Goal: Task Accomplishment & Management: Manage account settings

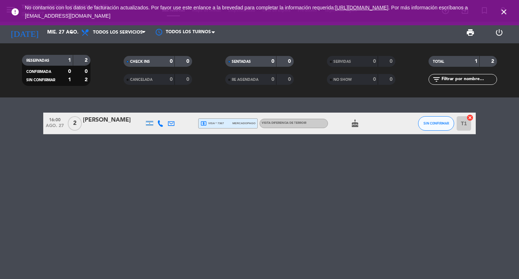
click at [506, 10] on icon "close" at bounding box center [504, 12] width 9 height 9
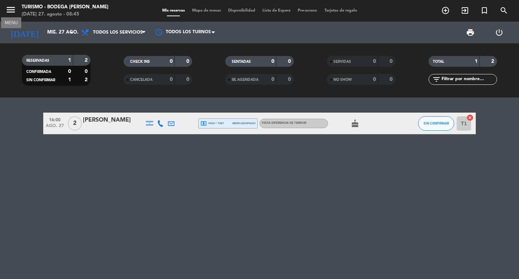
click at [12, 9] on icon "menu" at bounding box center [10, 9] width 11 height 11
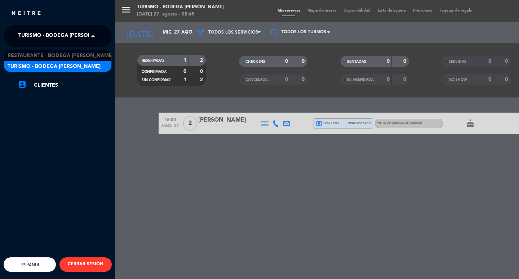
click at [96, 34] on span at bounding box center [95, 35] width 12 height 15
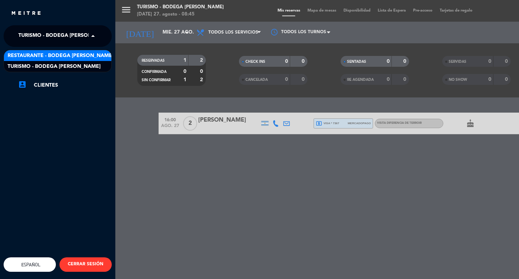
click at [90, 53] on span "Restaurante - Bodega [PERSON_NAME]" at bounding box center [61, 56] width 106 height 8
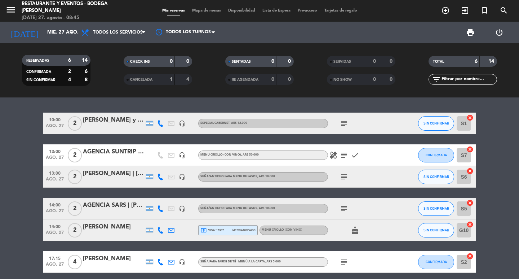
click at [342, 122] on icon "subject" at bounding box center [344, 123] width 9 height 9
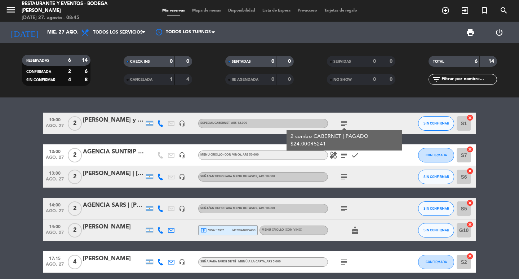
click at [342, 122] on icon "subject" at bounding box center [344, 123] width 9 height 9
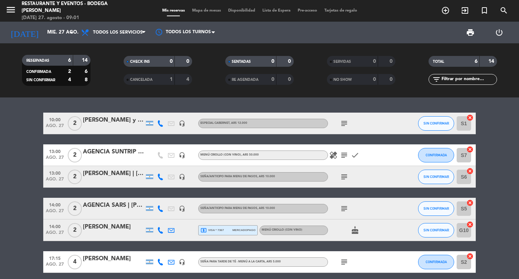
click at [346, 155] on icon "subject" at bounding box center [344, 155] width 9 height 9
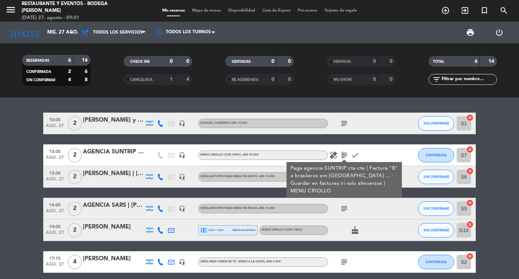
click at [342, 154] on icon "subject" at bounding box center [344, 155] width 9 height 9
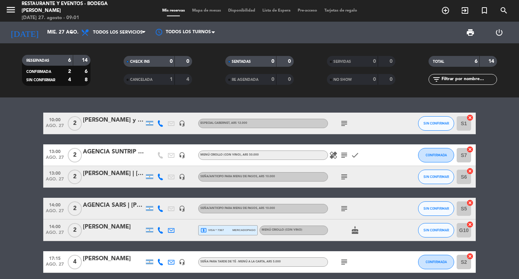
click at [344, 178] on icon "subject" at bounding box center [344, 176] width 9 height 9
click at [342, 207] on icon "subject" at bounding box center [344, 208] width 9 height 9
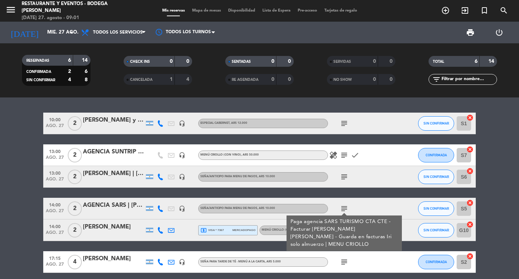
click at [342, 207] on icon "subject" at bounding box center [344, 208] width 9 height 9
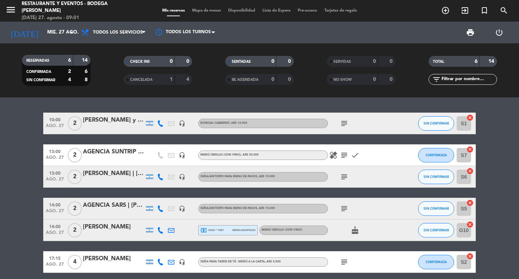
click at [232, 230] on span "mercadopago" at bounding box center [243, 229] width 23 height 5
click at [243, 230] on span "mercadopago" at bounding box center [243, 229] width 23 height 5
click at [342, 123] on icon "subject" at bounding box center [344, 123] width 9 height 9
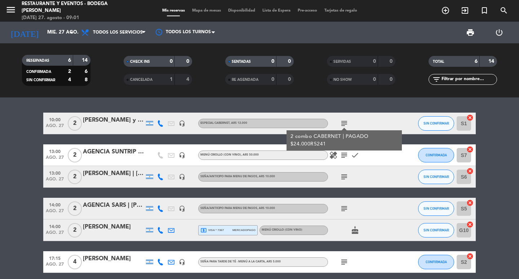
click at [342, 123] on icon "subject" at bounding box center [344, 123] width 9 height 9
